Goal: Information Seeking & Learning: Understand process/instructions

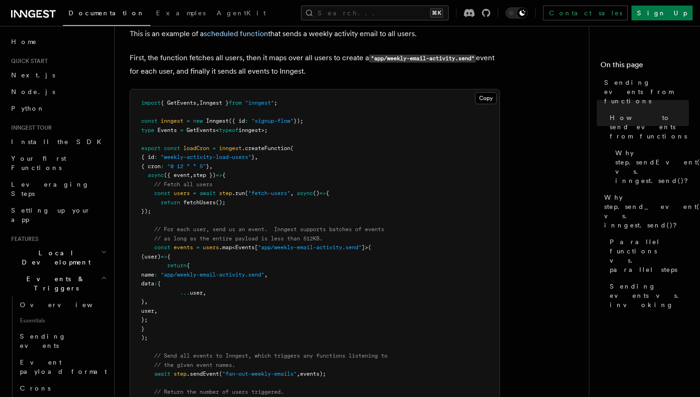
scroll to position [406, 0]
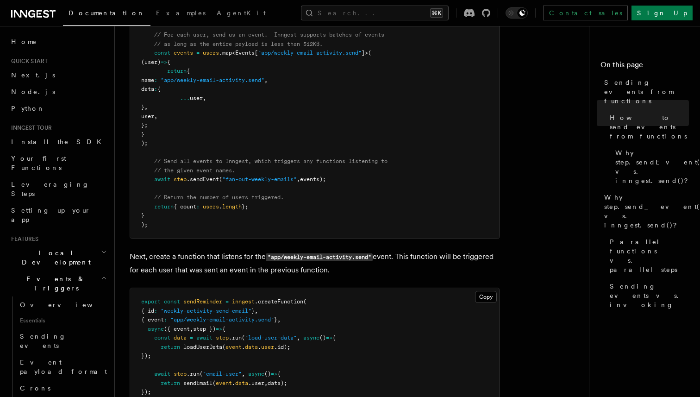
scroll to position [595, 0]
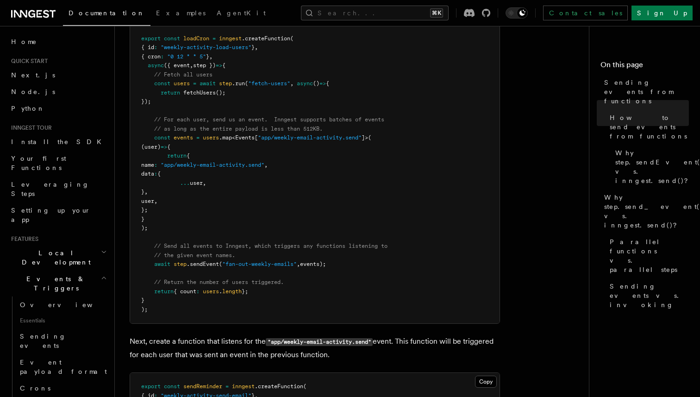
scroll to position [495, 0]
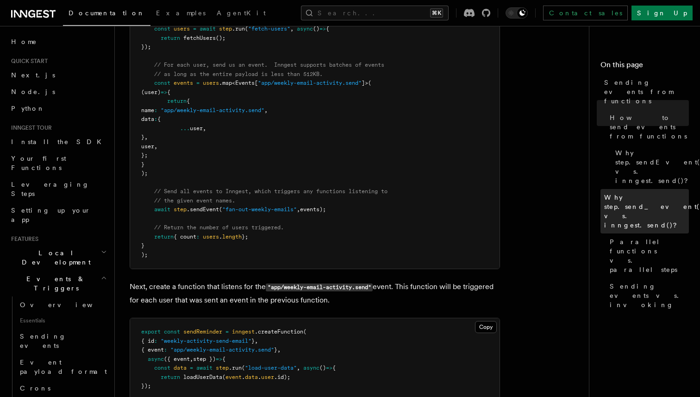
click at [625, 193] on span "Why step.send_event() vs. inngest.send()?" at bounding box center [653, 211] width 99 height 37
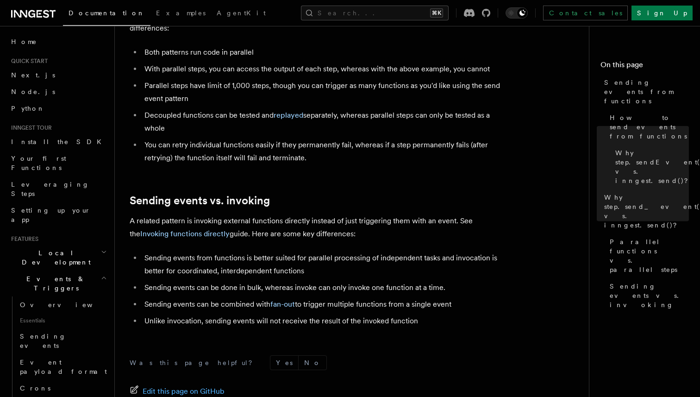
scroll to position [1201, 0]
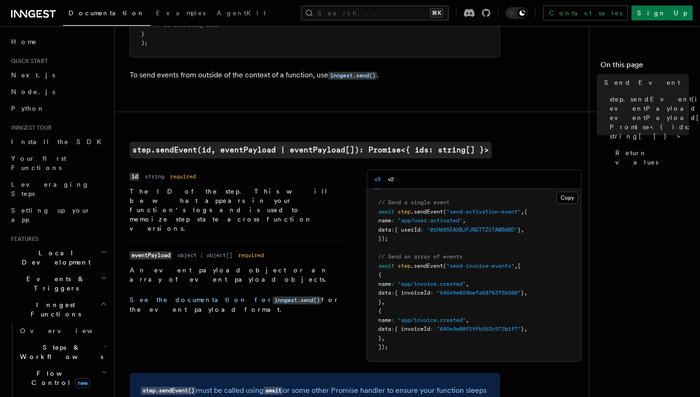
scroll to position [269, 0]
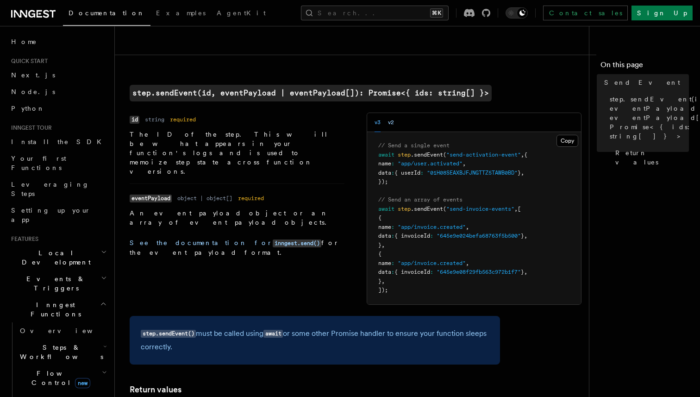
click at [394, 128] on button "v2" at bounding box center [391, 122] width 6 height 19
click at [376, 122] on button "v3" at bounding box center [378, 122] width 6 height 19
click at [391, 121] on button "v2" at bounding box center [391, 122] width 6 height 19
click at [376, 122] on button "v3" at bounding box center [378, 122] width 6 height 19
click at [504, 79] on article "References TypeScript SDK Steps Send Event Use to send event(s) reliably within…" at bounding box center [356, 280] width 452 height 1017
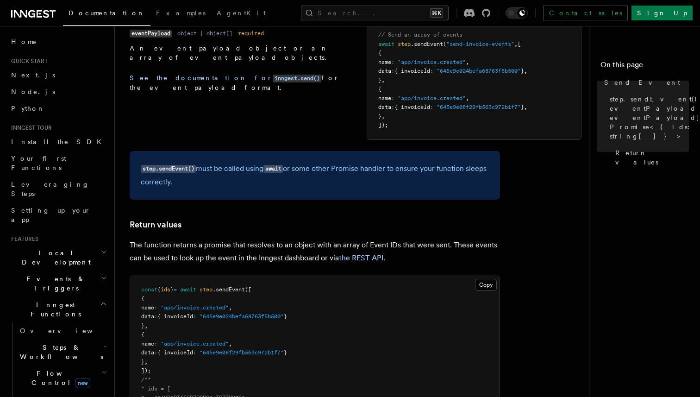
scroll to position [452, 0]
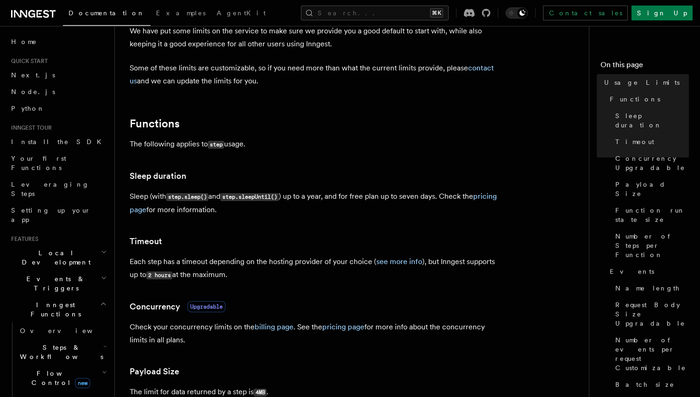
scroll to position [111, 0]
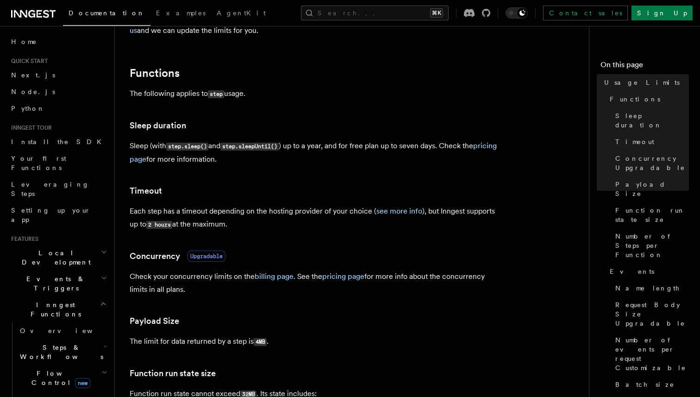
click at [301, 227] on p "Each step has a timeout depending on the hosting provider of your choice ( see …" at bounding box center [315, 218] width 371 height 26
click at [396, 212] on link "see more info" at bounding box center [400, 211] width 46 height 9
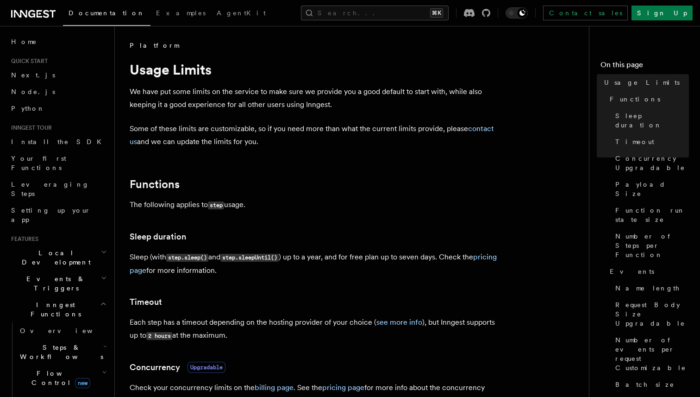
click at [45, 369] on span "Flow Control new" at bounding box center [59, 378] width 86 height 19
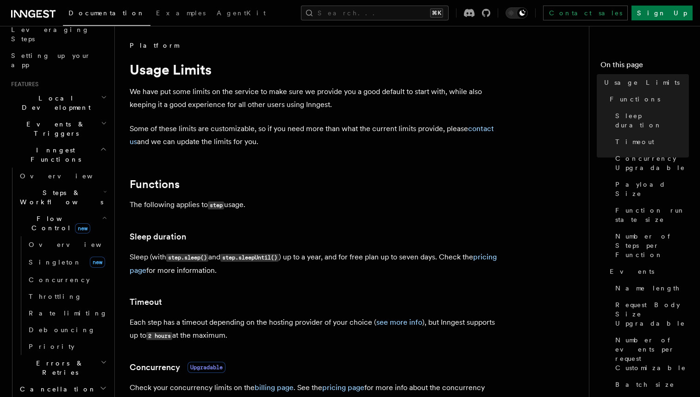
scroll to position [158, 0]
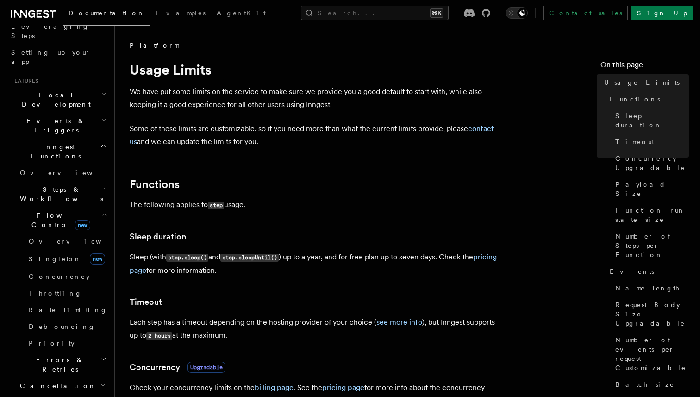
click at [46, 185] on span "Steps & Workflows" at bounding box center [59, 194] width 87 height 19
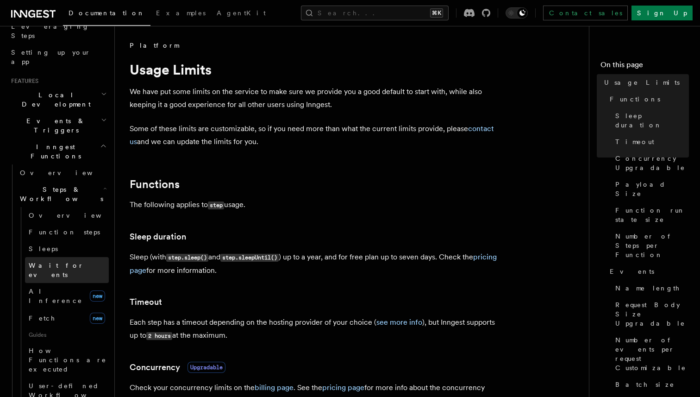
click at [49, 262] on span "Wait for events" at bounding box center [56, 270] width 55 height 17
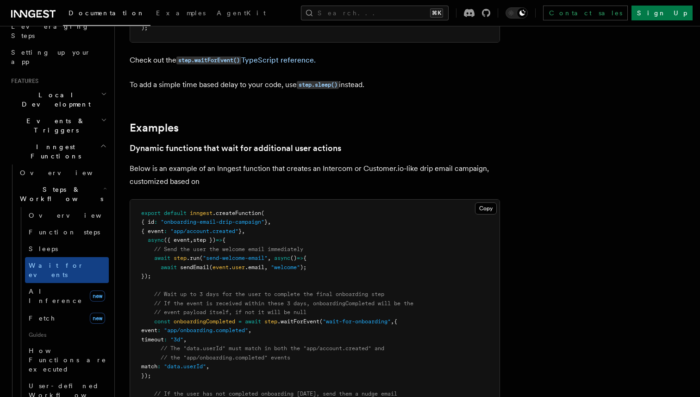
scroll to position [344, 0]
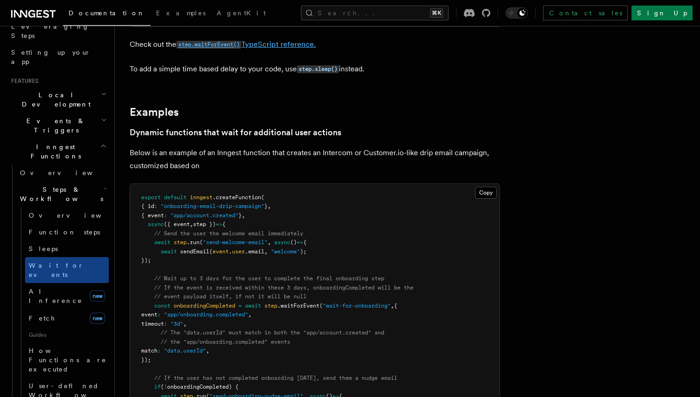
click at [261, 47] on link "step.waitForEvent() TypeScript reference." at bounding box center [245, 44] width 139 height 9
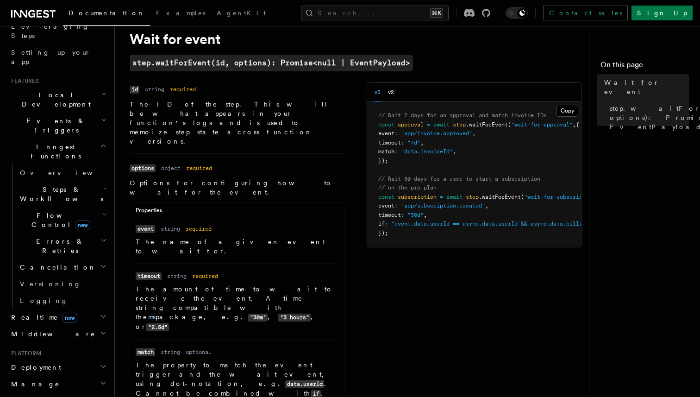
scroll to position [32, 0]
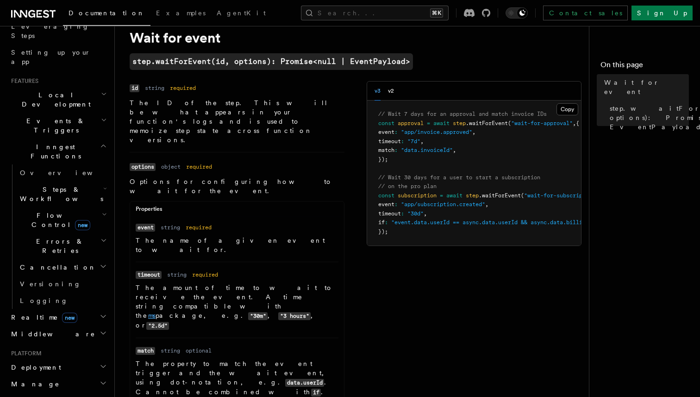
click at [156, 312] on link "ms" at bounding box center [151, 315] width 7 height 7
